Goal: Download file/media

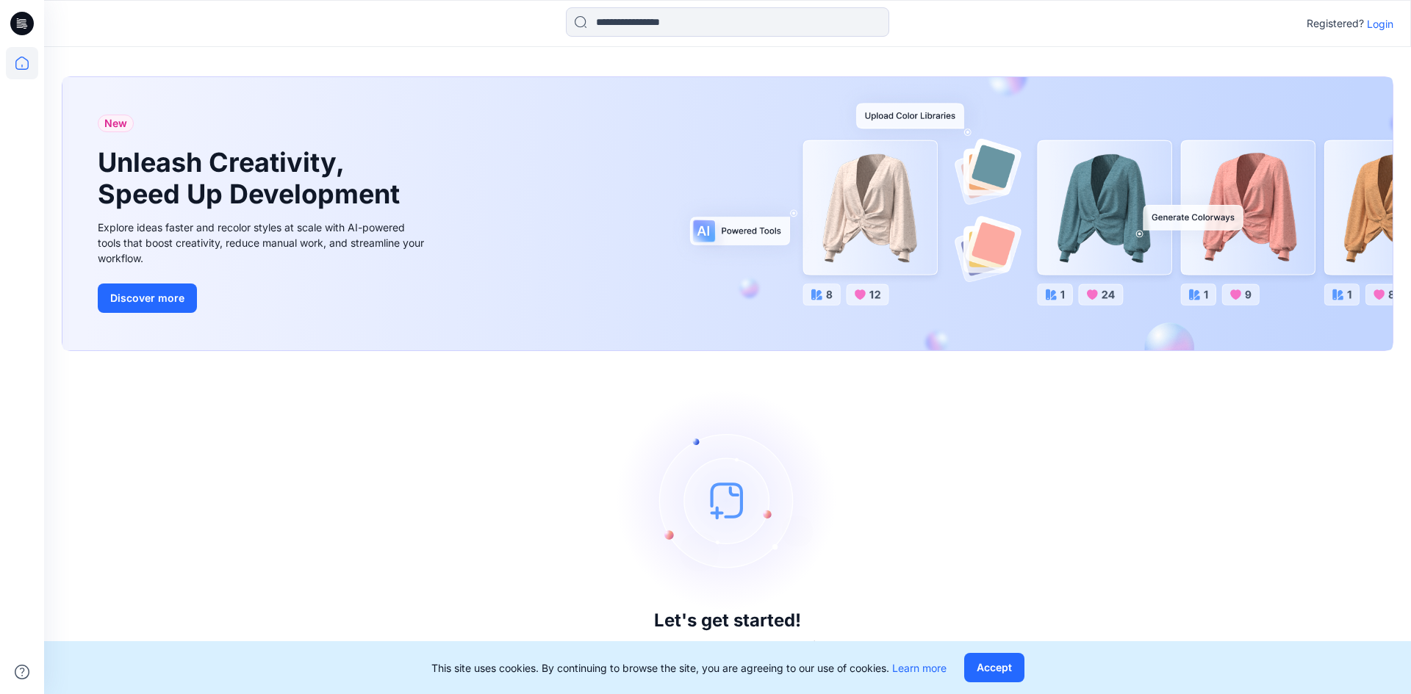
click at [1383, 26] on p "Login" at bounding box center [1380, 23] width 26 height 15
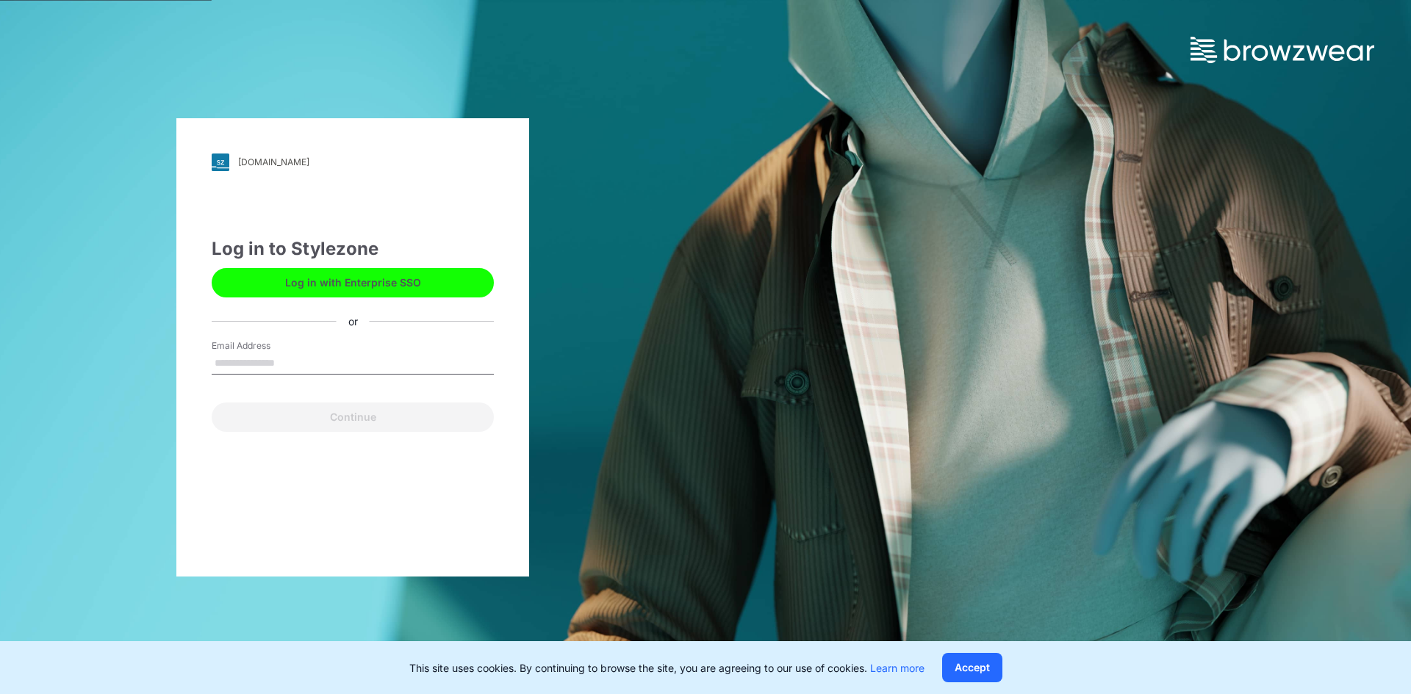
click at [321, 359] on input "Email Address" at bounding box center [353, 364] width 282 height 22
type input "**********"
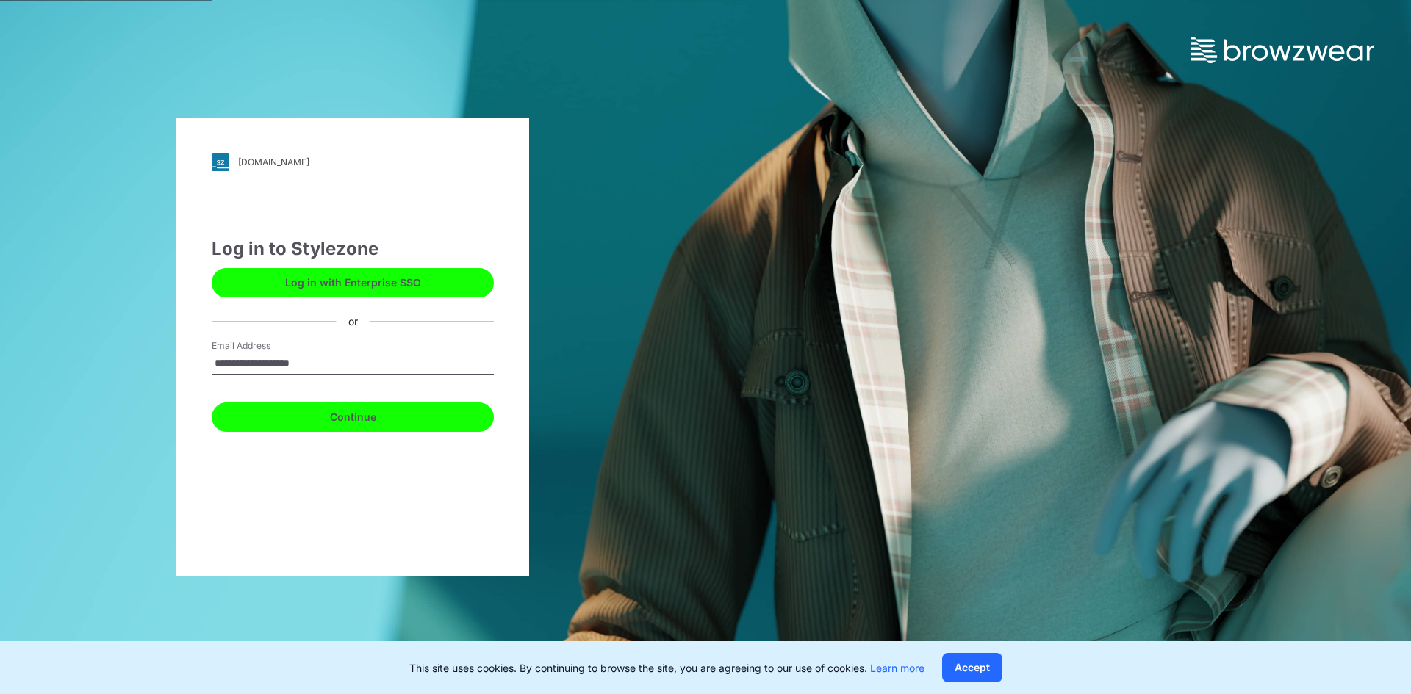
click at [322, 419] on button "Continue" at bounding box center [353, 417] width 282 height 29
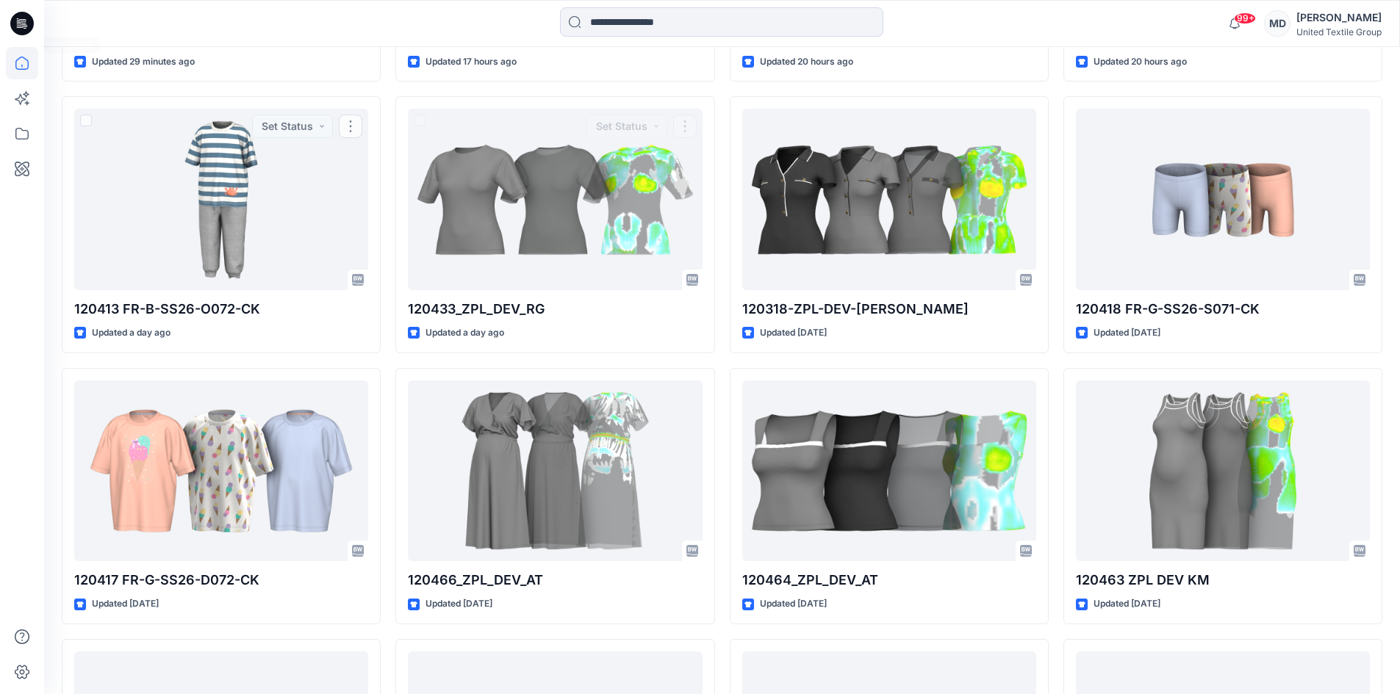
scroll to position [536, 0]
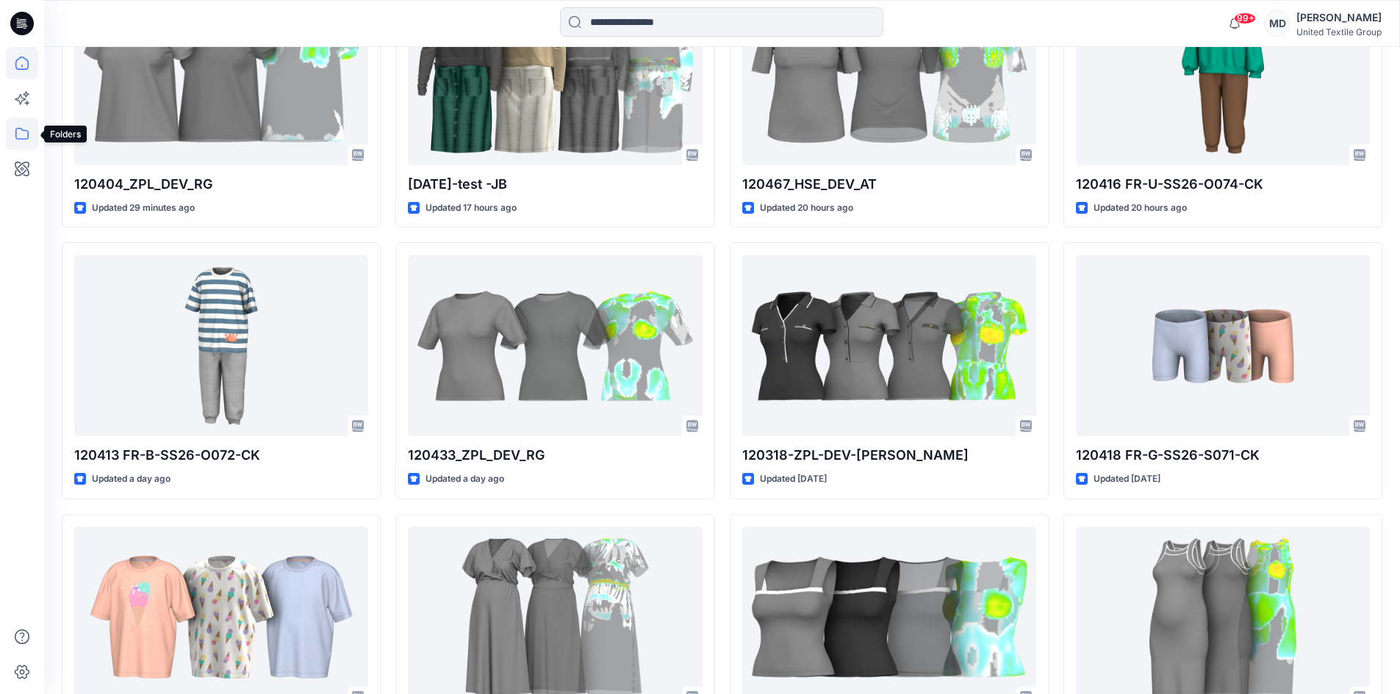
click at [15, 137] on icon at bounding box center [22, 134] width 32 height 32
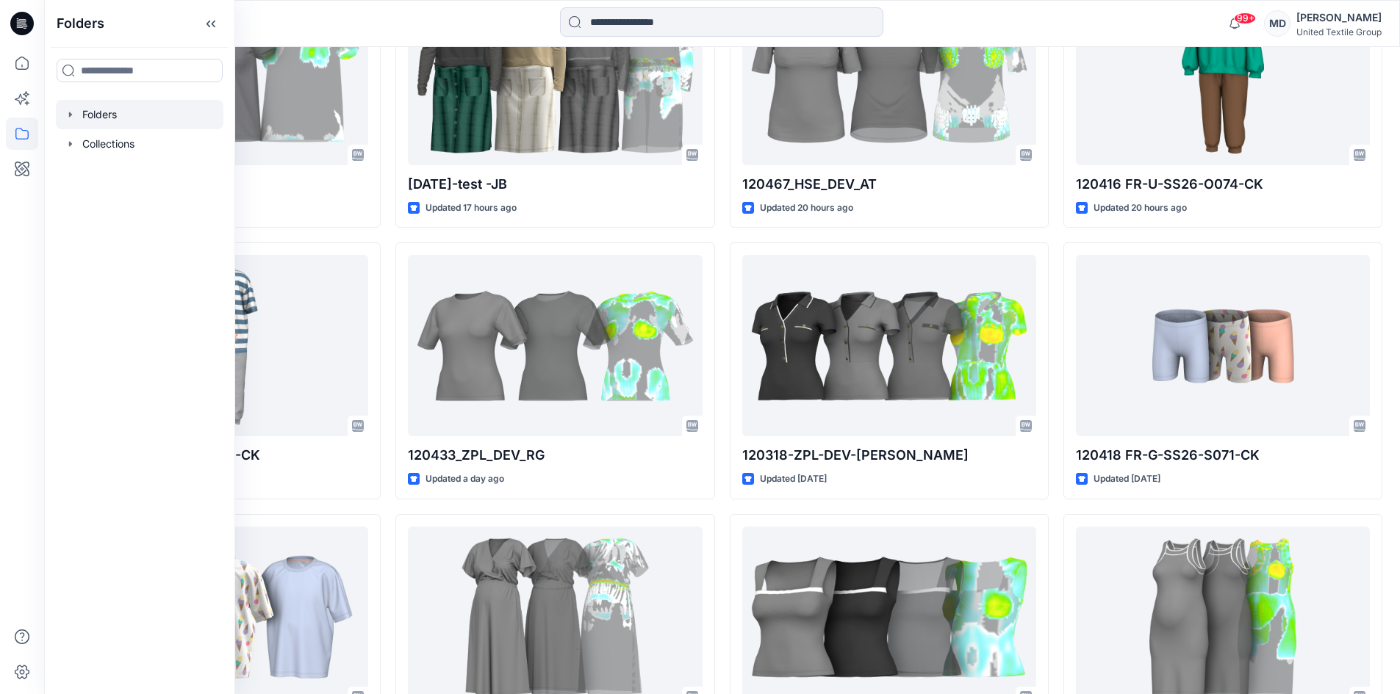
click at [119, 113] on div at bounding box center [140, 114] width 168 height 29
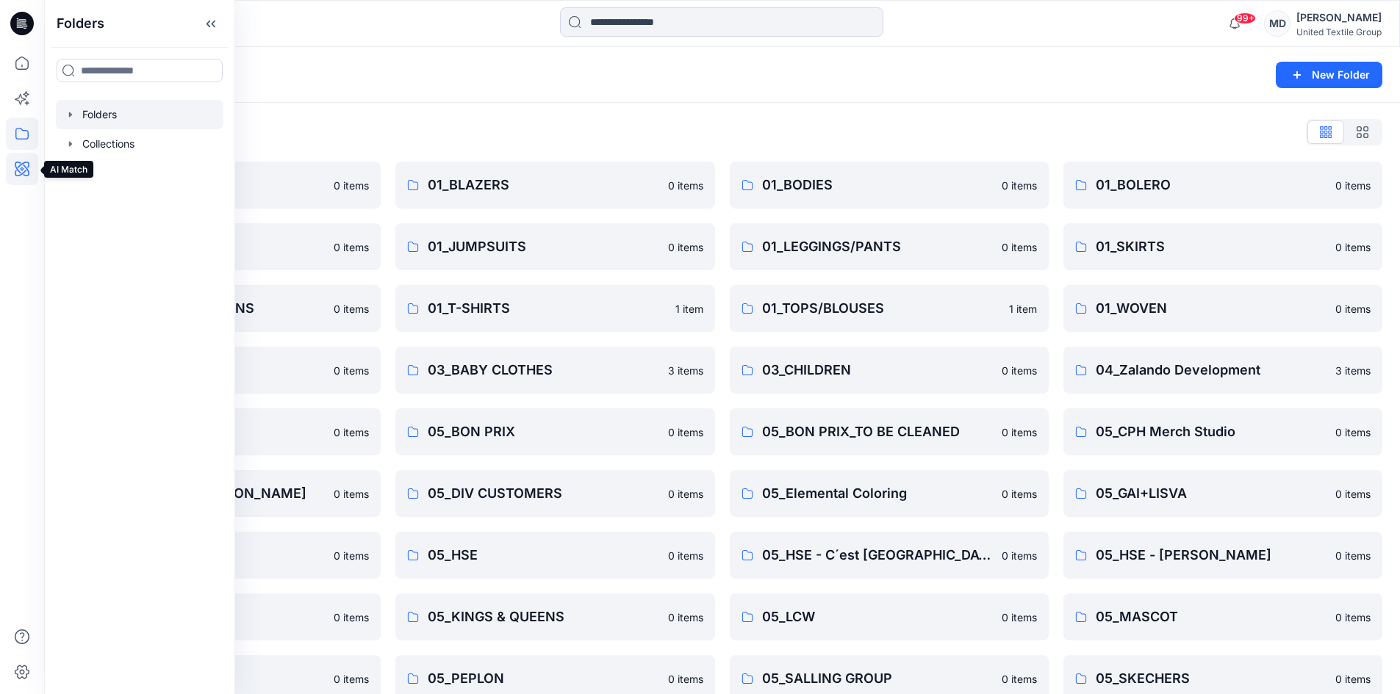
click at [24, 167] on icon at bounding box center [22, 169] width 32 height 32
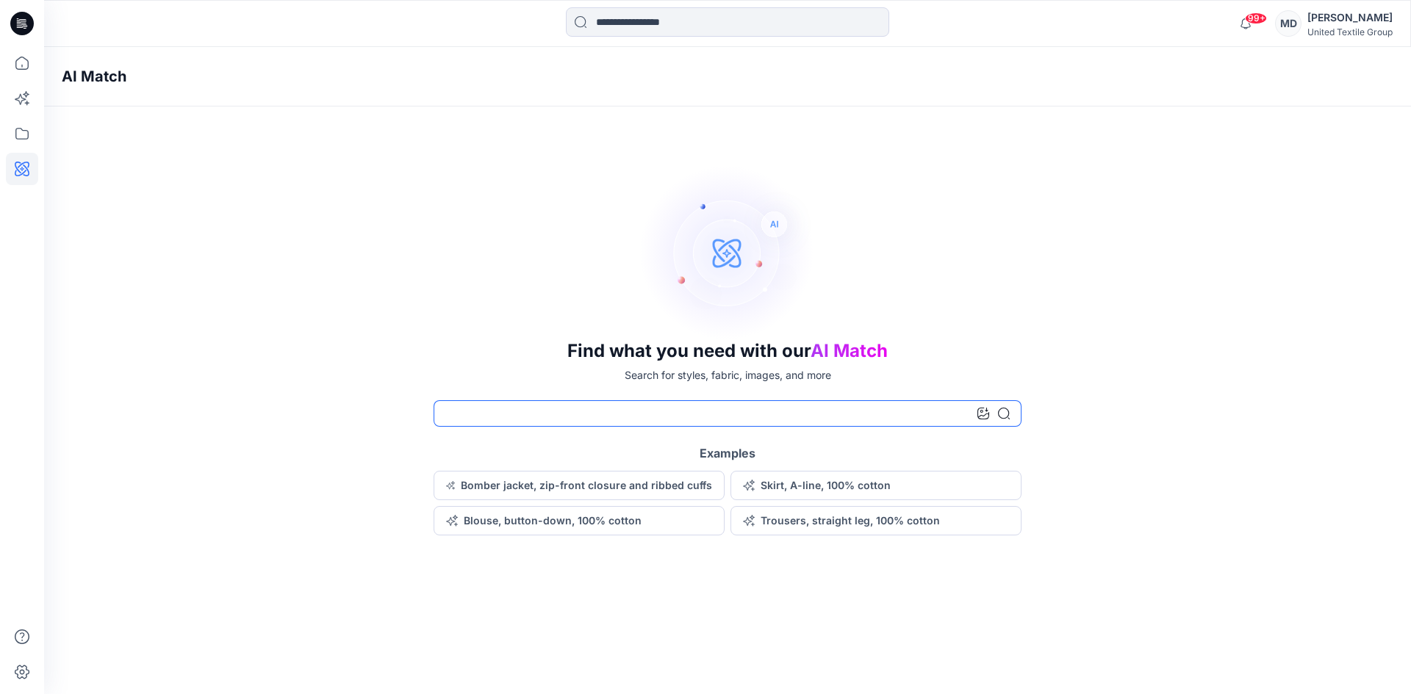
click at [574, 418] on input at bounding box center [728, 413] width 588 height 26
type input "**********"
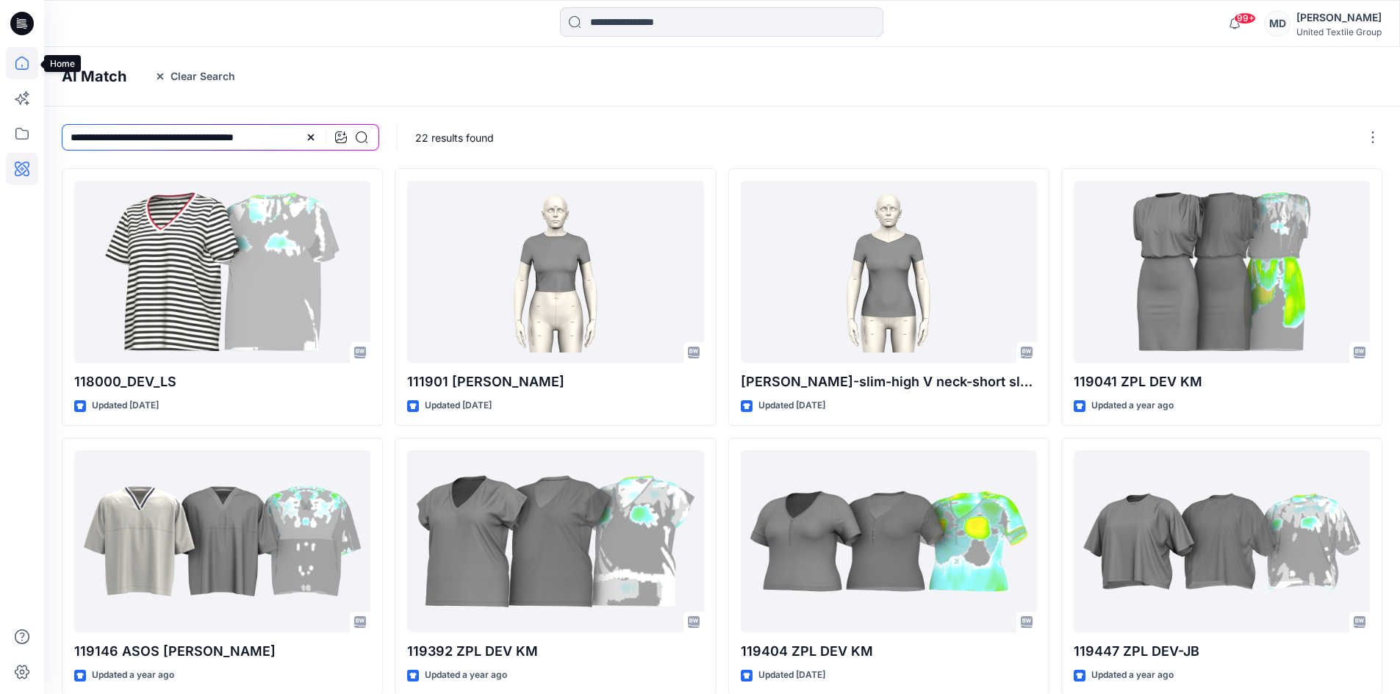
click at [22, 58] on icon at bounding box center [22, 63] width 32 height 32
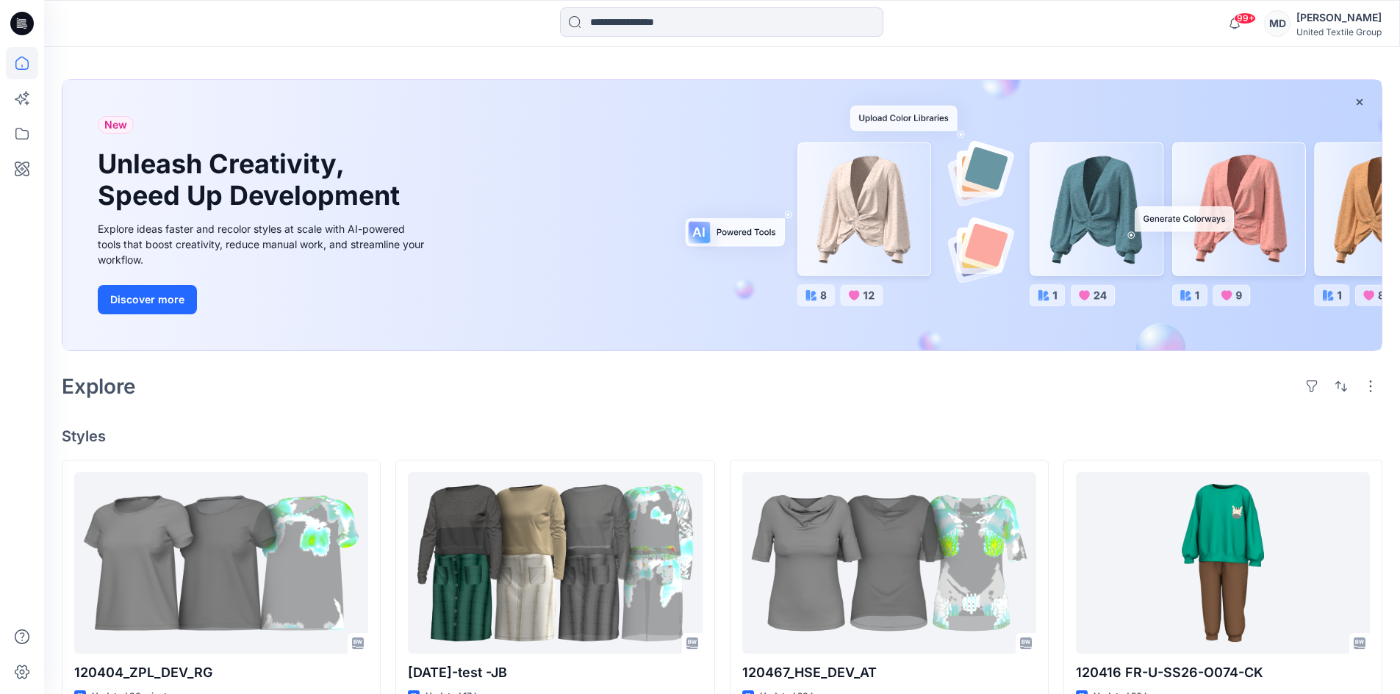
scroll to position [73, 0]
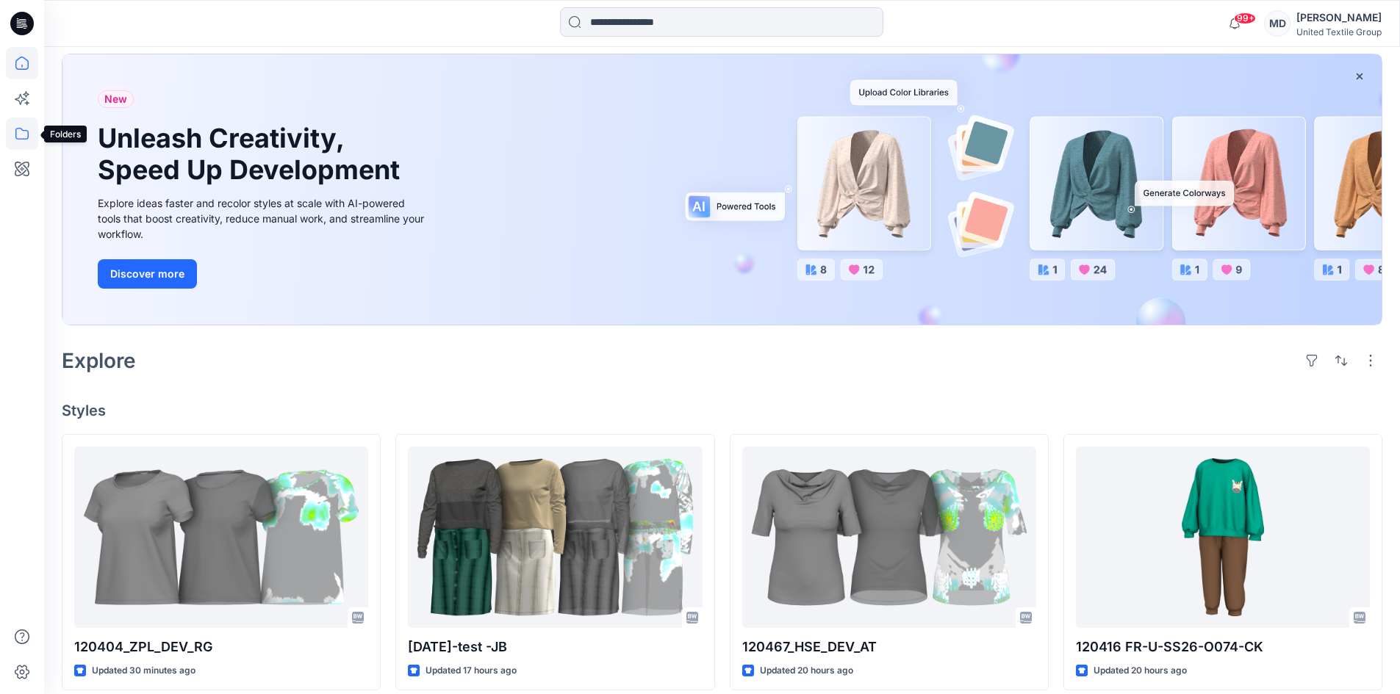
click at [24, 140] on icon at bounding box center [22, 134] width 32 height 32
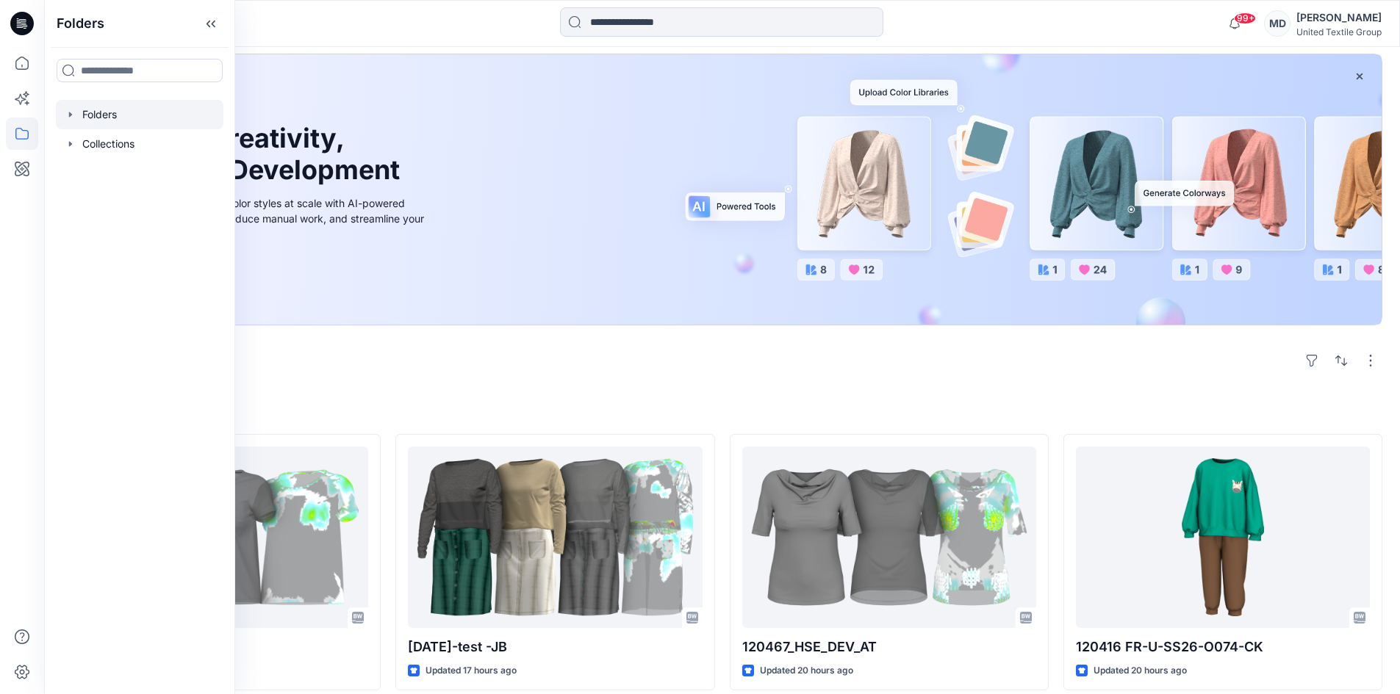
click at [123, 124] on div at bounding box center [140, 114] width 168 height 29
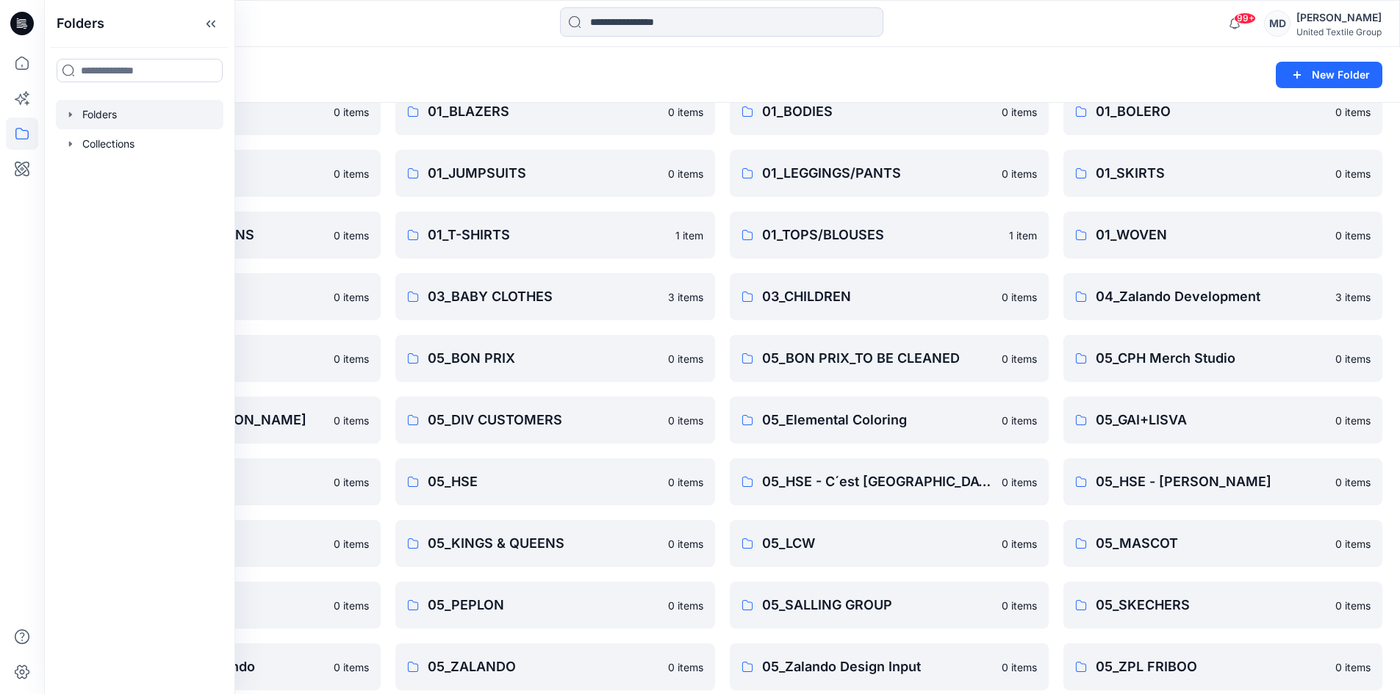
click at [492, 66] on div "Folders" at bounding box center [665, 75] width 1206 height 21
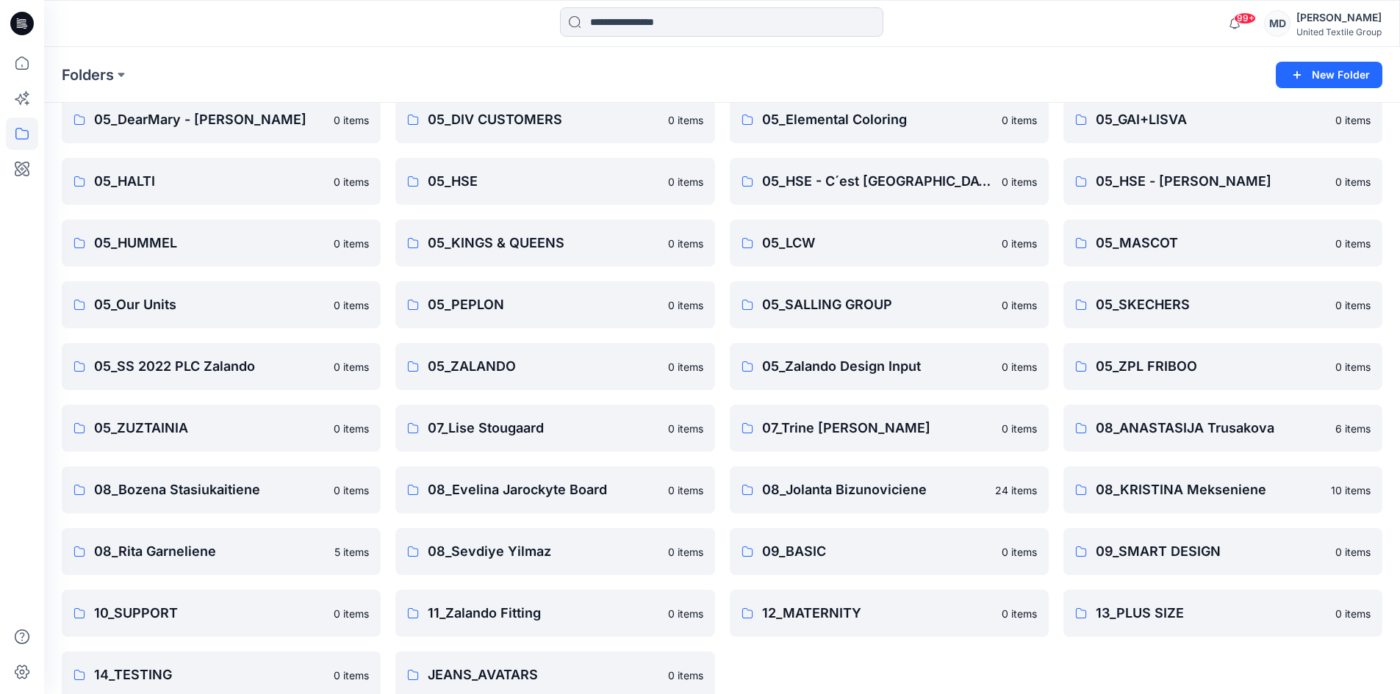
scroll to position [396, 0]
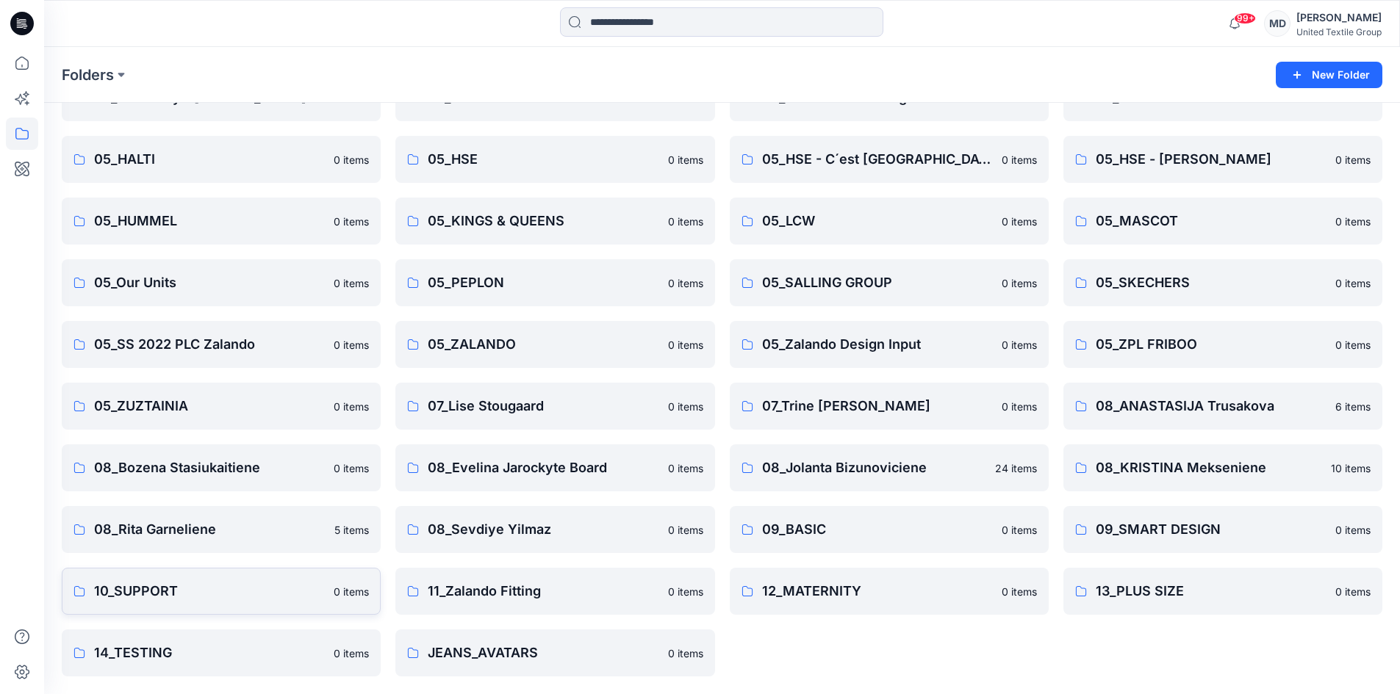
click at [221, 601] on p "10_SUPPORT" at bounding box center [209, 591] width 231 height 21
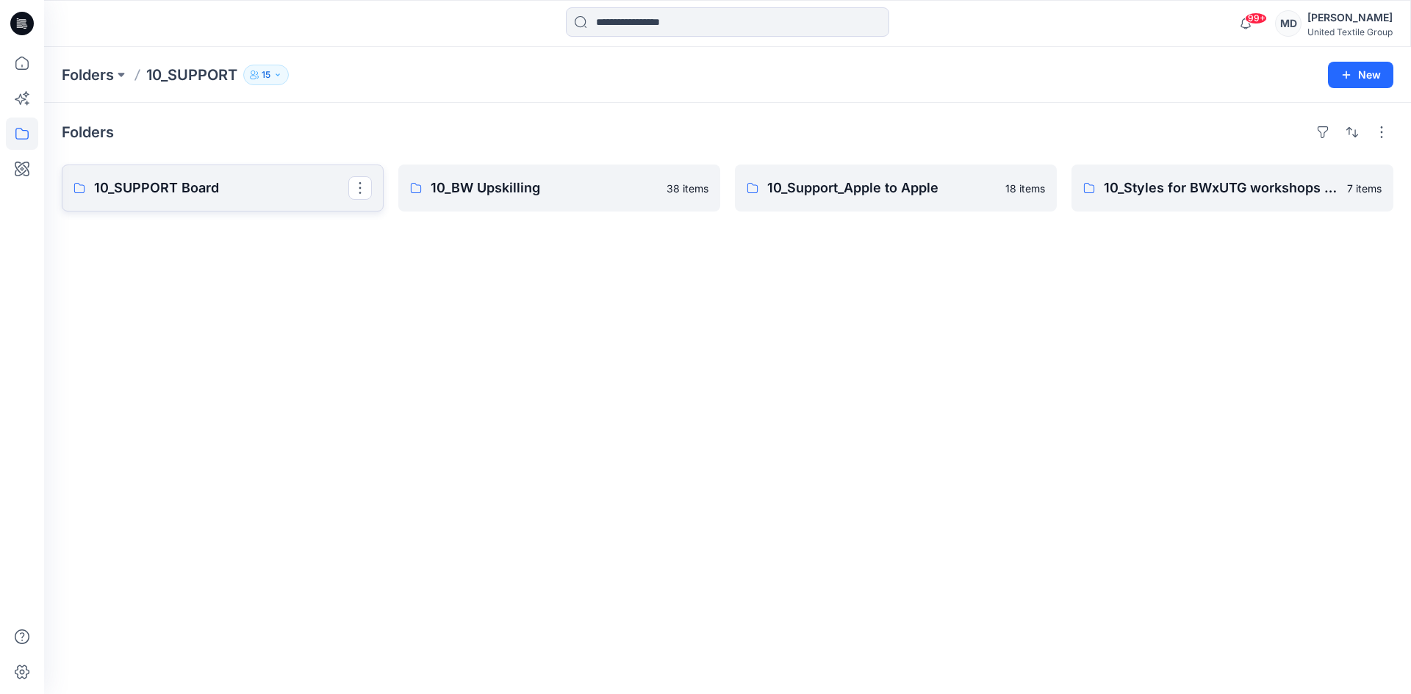
click at [251, 198] on link "10_SUPPORT Board" at bounding box center [223, 188] width 322 height 47
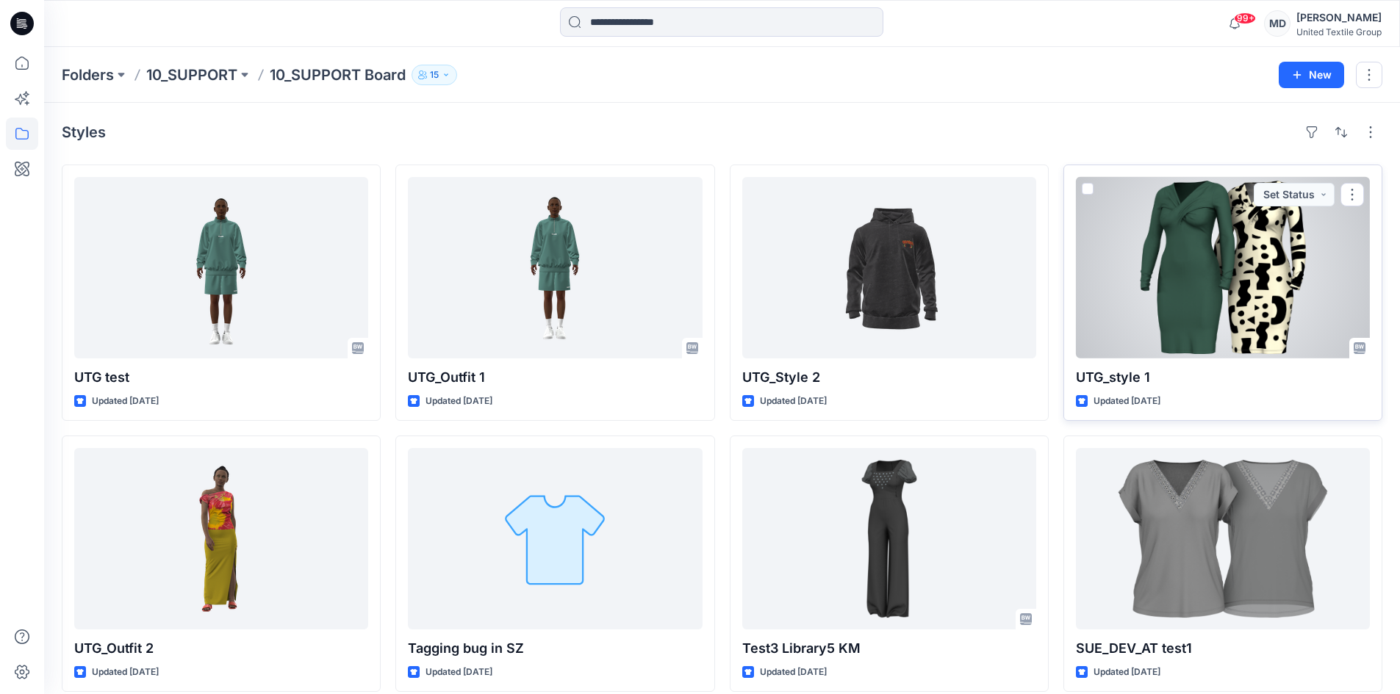
click at [1243, 295] on div at bounding box center [1223, 268] width 294 height 182
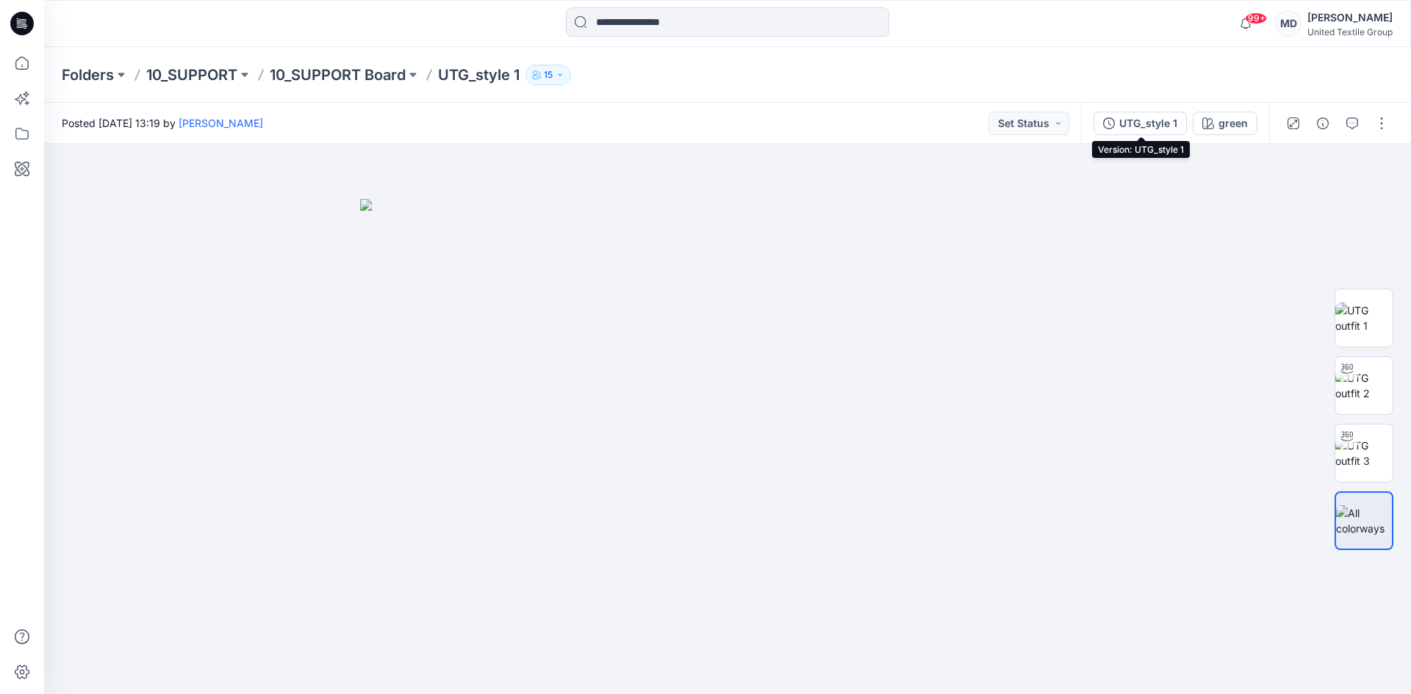
click at [1157, 128] on div "UTG_style 1" at bounding box center [1148, 123] width 58 height 16
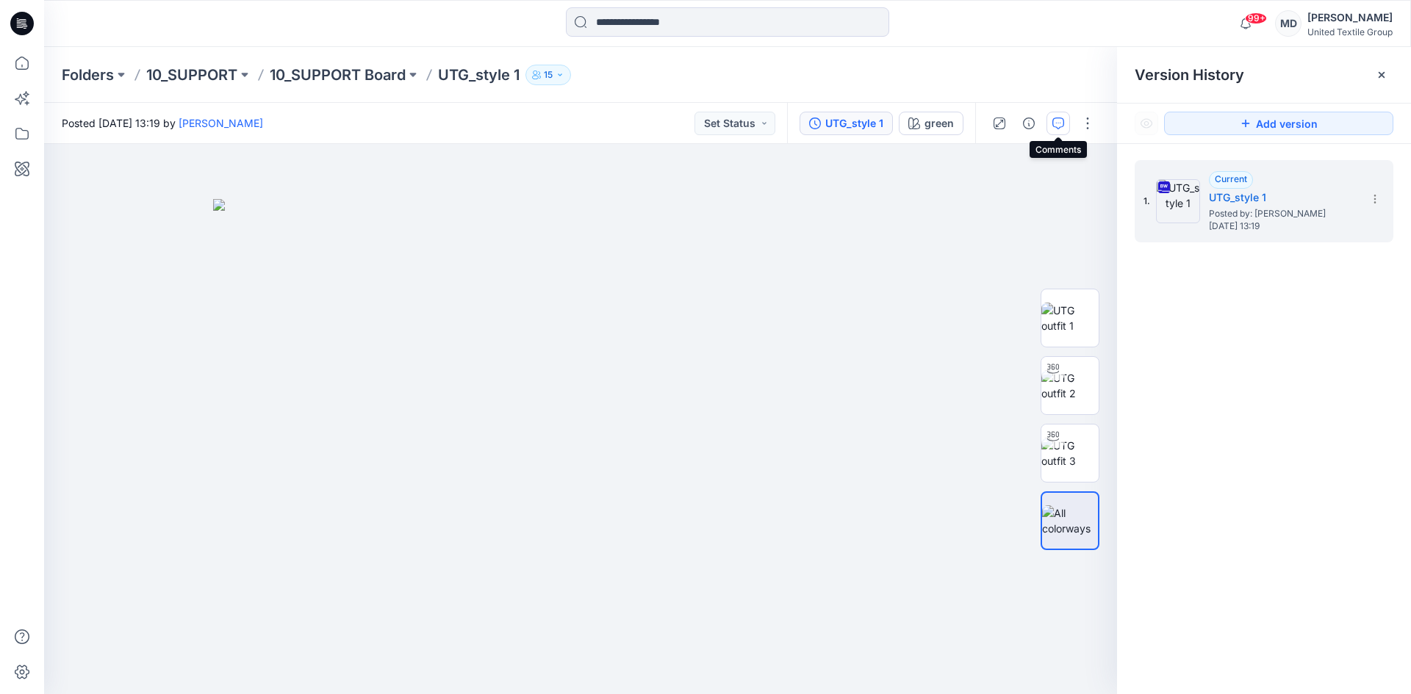
click at [1055, 126] on icon "button" at bounding box center [1058, 124] width 12 height 12
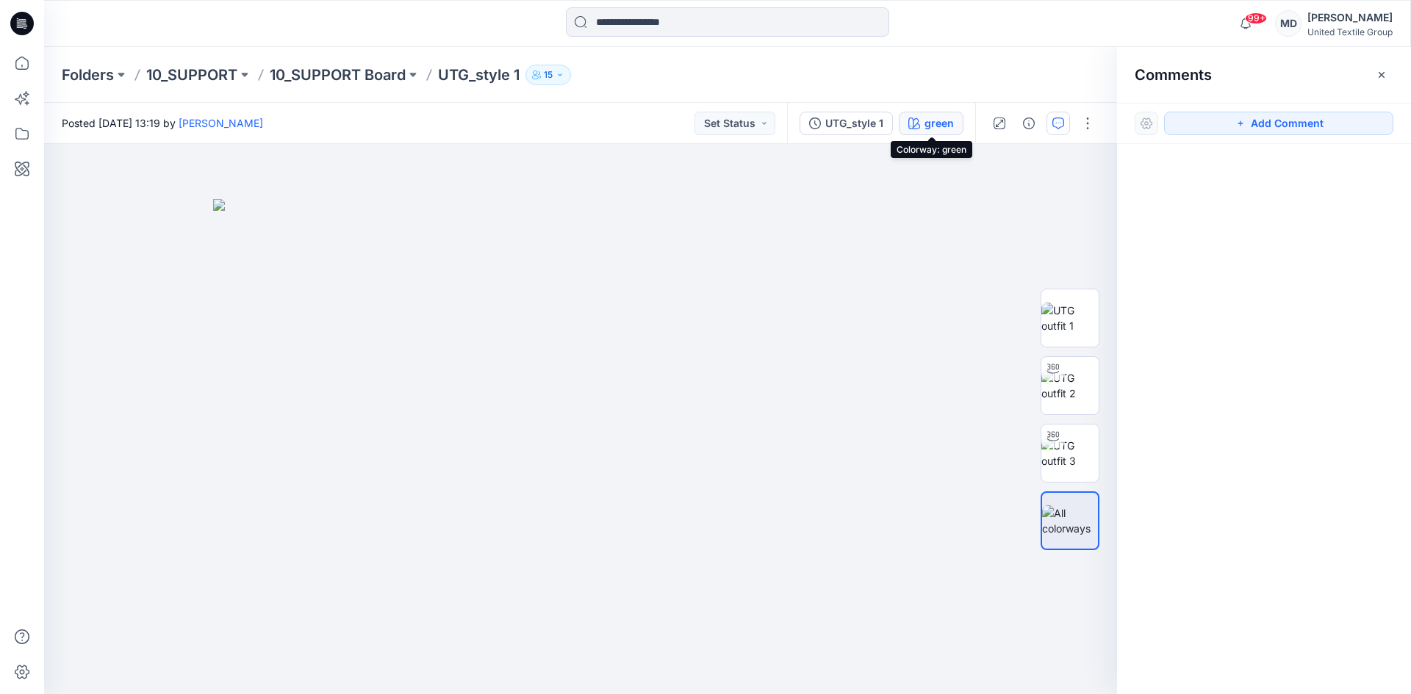
click at [937, 126] on div "green" at bounding box center [938, 123] width 29 height 16
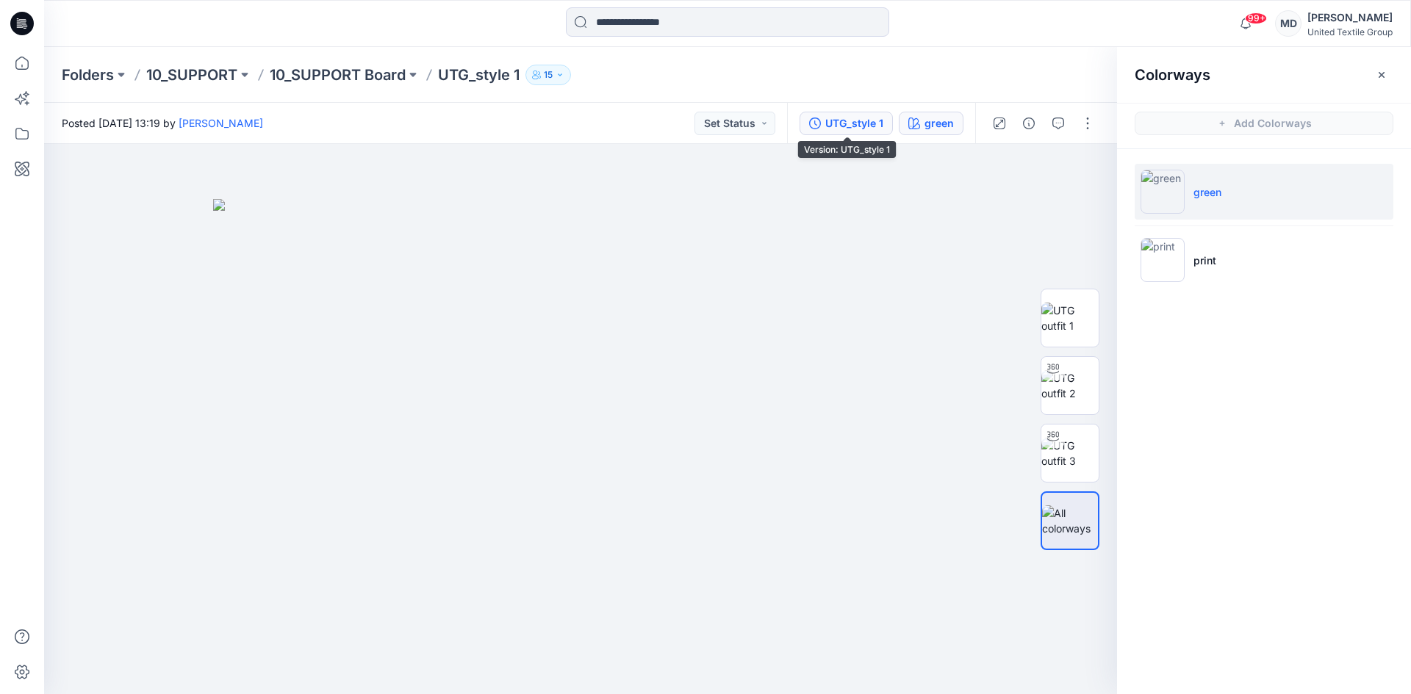
click at [832, 123] on div "UTG_style 1" at bounding box center [854, 123] width 58 height 16
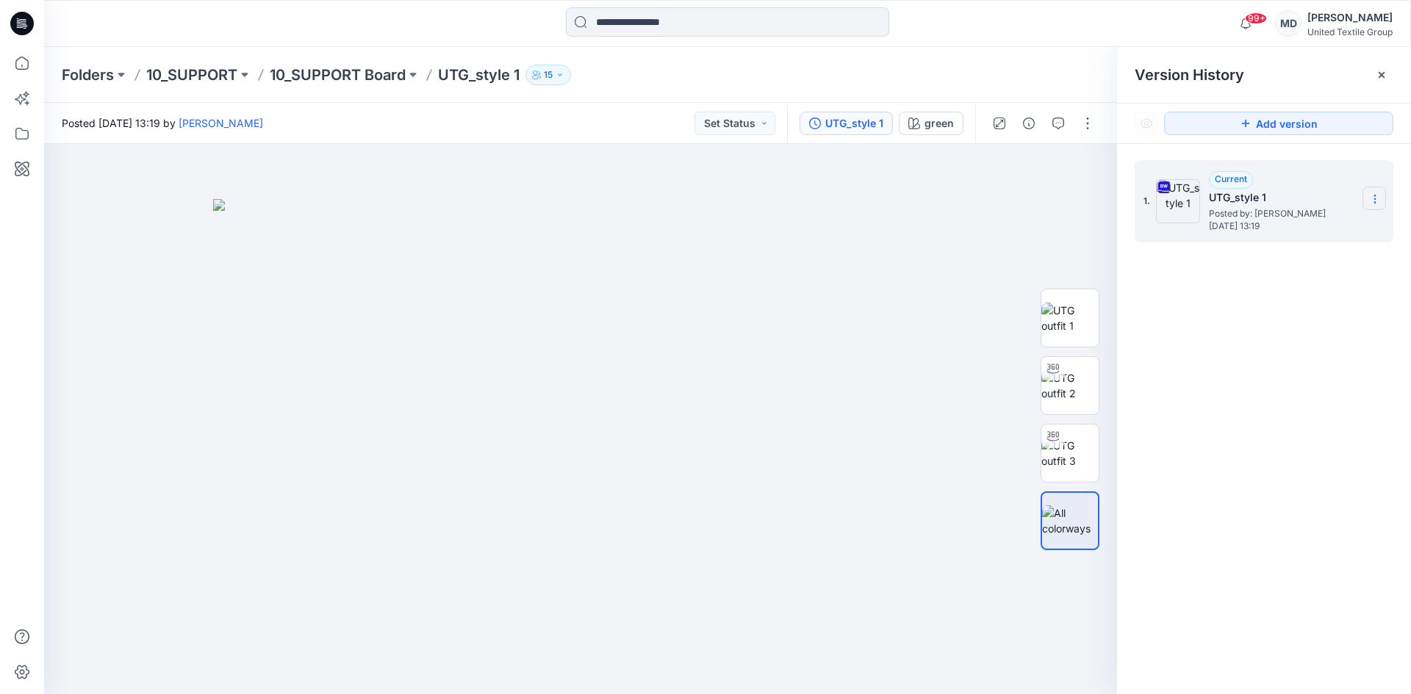
click at [1376, 191] on section at bounding box center [1374, 199] width 24 height 24
click at [1271, 228] on span "Download Source BW File" at bounding box center [1300, 228] width 123 height 18
